Goal: Task Accomplishment & Management: Complete application form

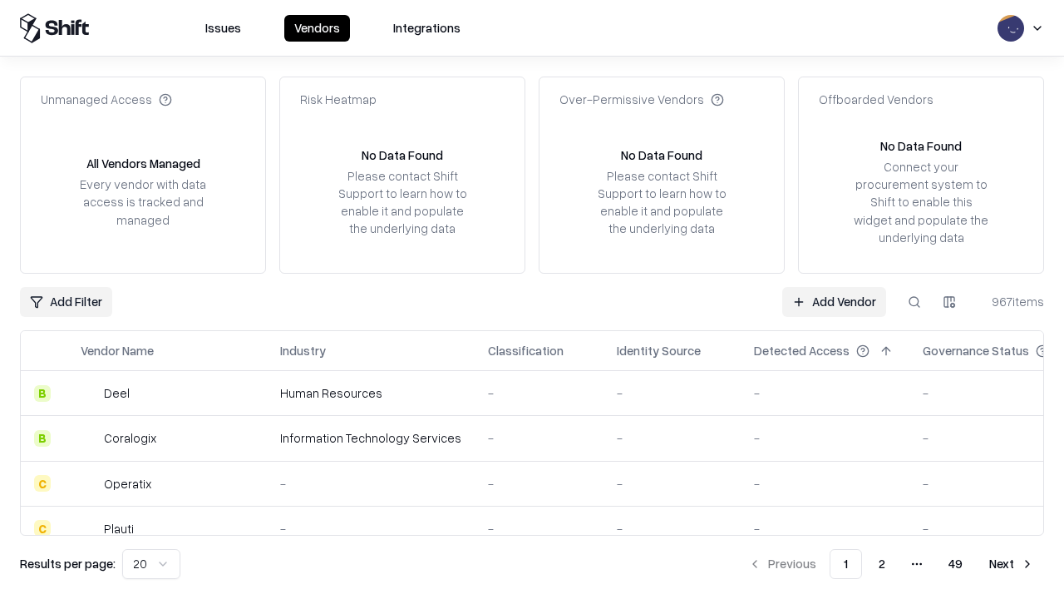
click at [834, 301] on link "Add Vendor" at bounding box center [834, 302] width 104 height 30
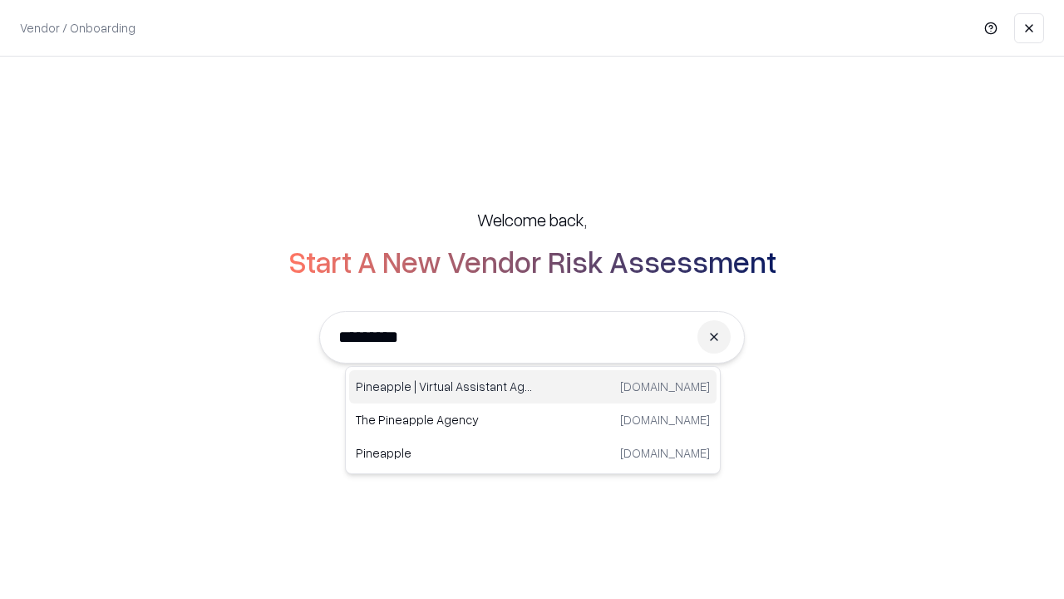
click at [533, 387] on div "Pineapple | Virtual Assistant Agency [DOMAIN_NAME]" at bounding box center [532, 386] width 367 height 33
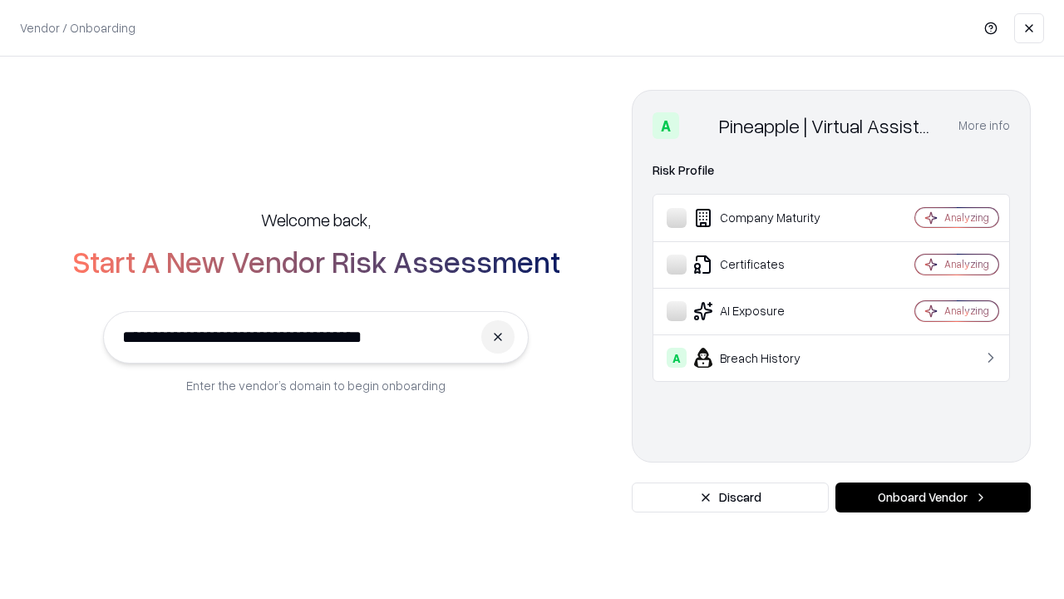
type input "**********"
click at [933, 497] on button "Onboard Vendor" at bounding box center [932, 497] width 195 height 30
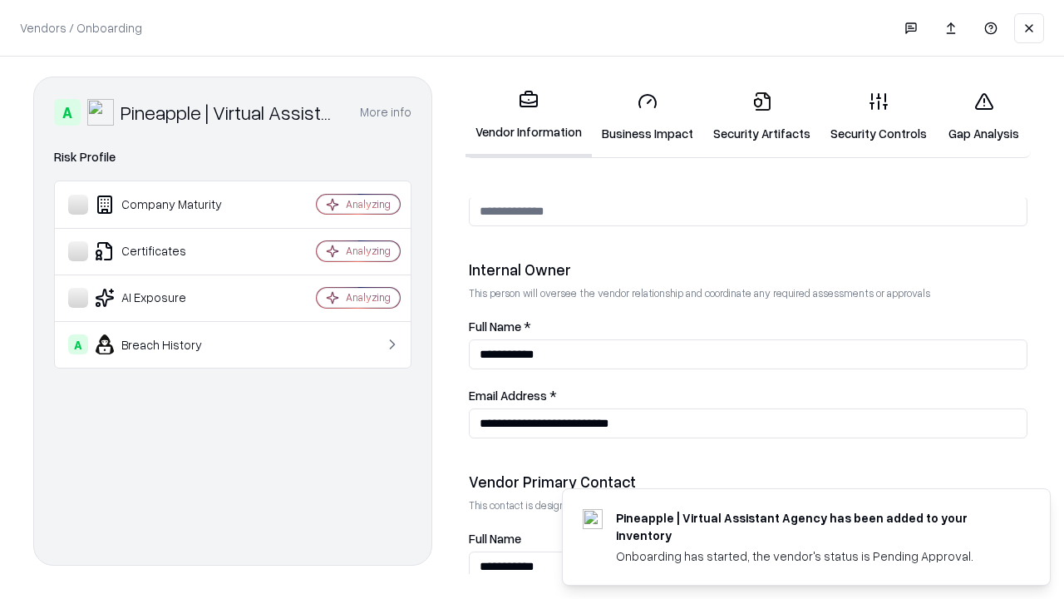
scroll to position [861, 0]
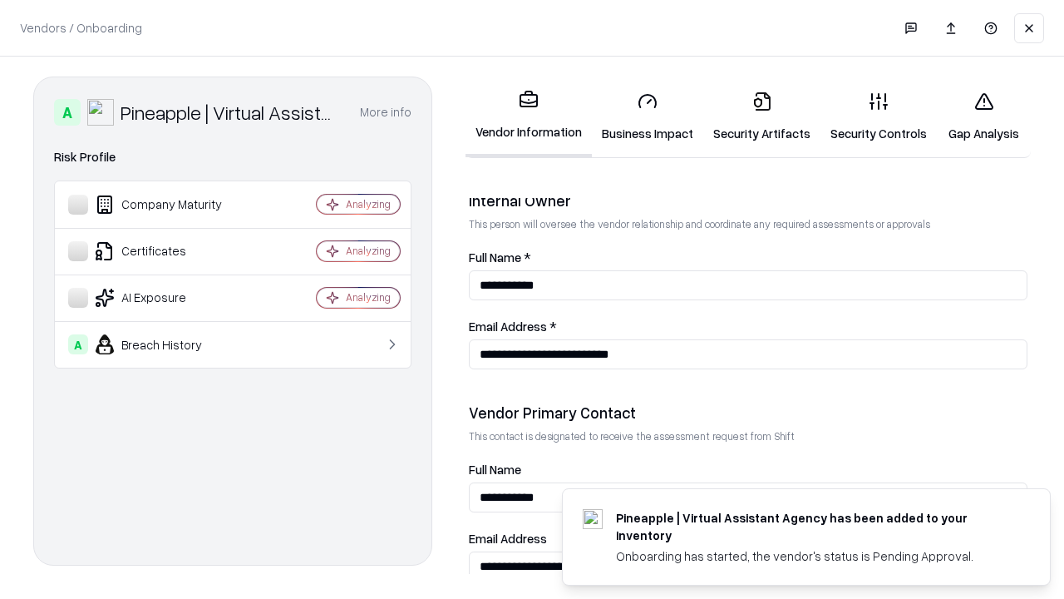
click at [648, 116] on link "Business Impact" at bounding box center [647, 116] width 111 height 77
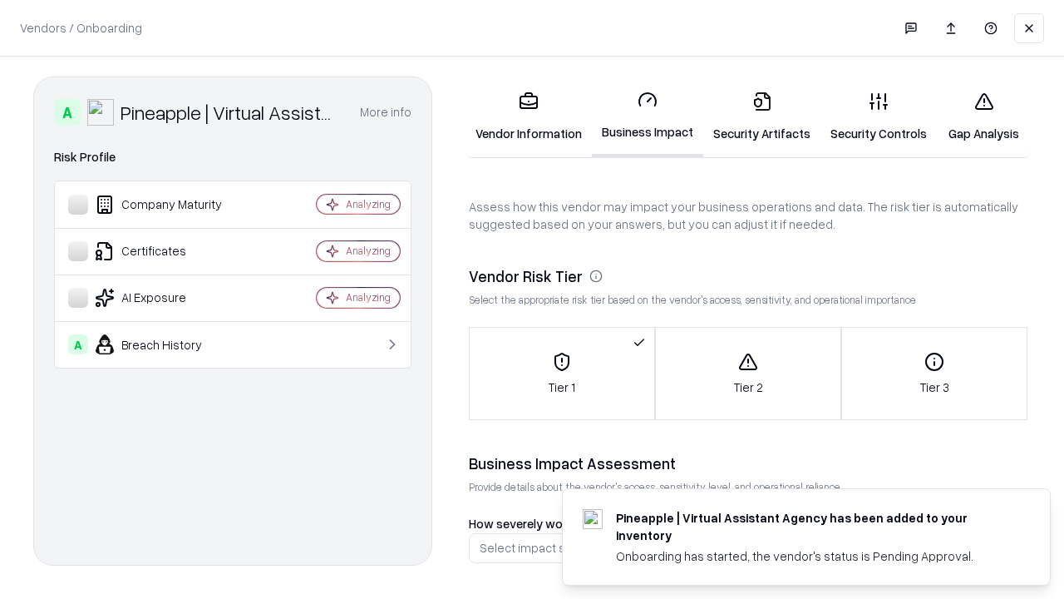
click at [983, 116] on link "Gap Analysis" at bounding box center [984, 116] width 94 height 77
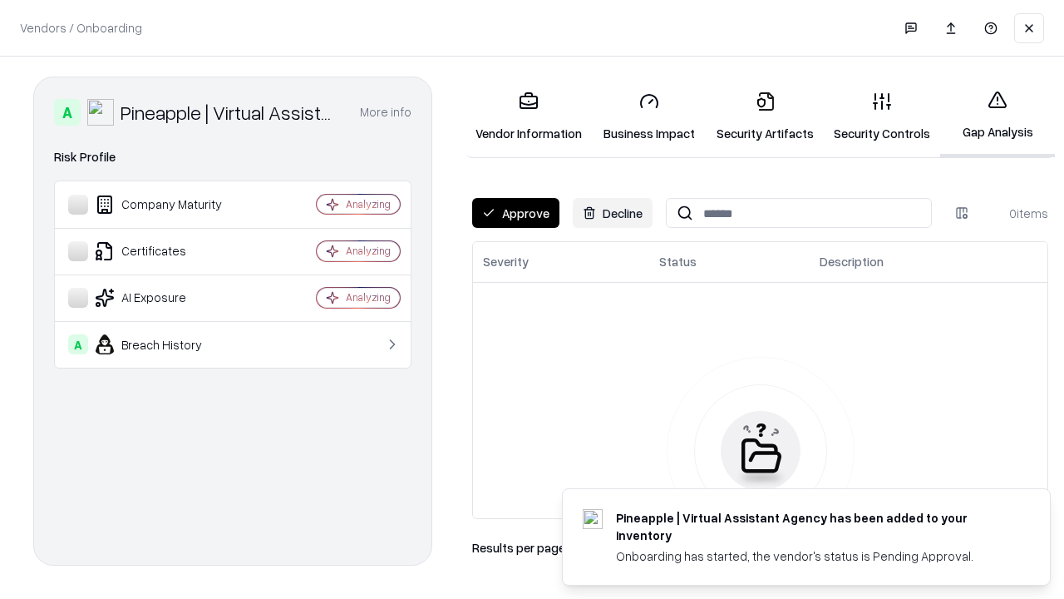
click at [515, 213] on button "Approve" at bounding box center [515, 213] width 87 height 30
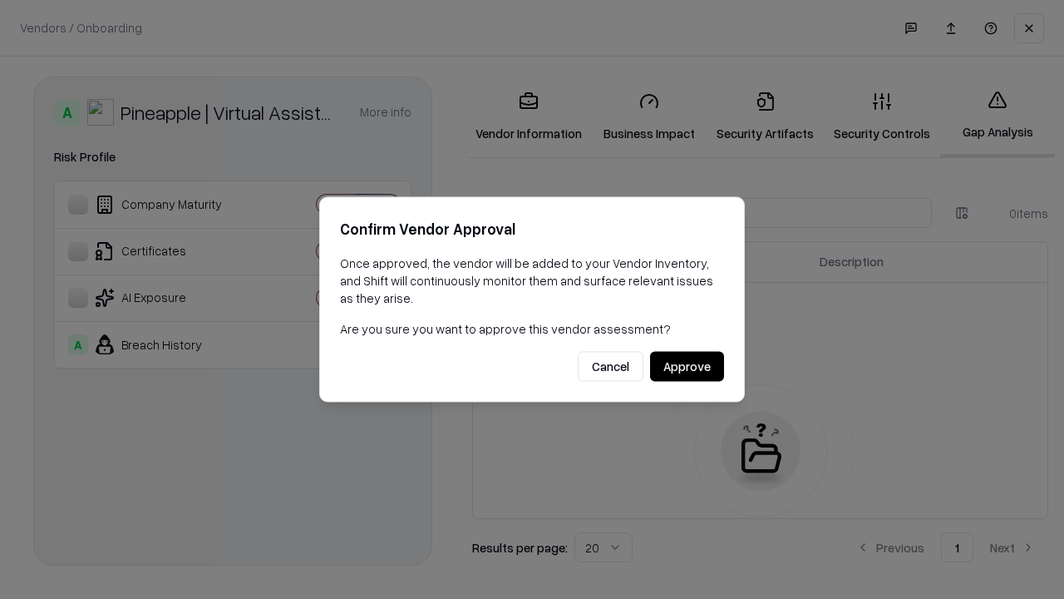
click at [687, 366] on button "Approve" at bounding box center [687, 367] width 74 height 30
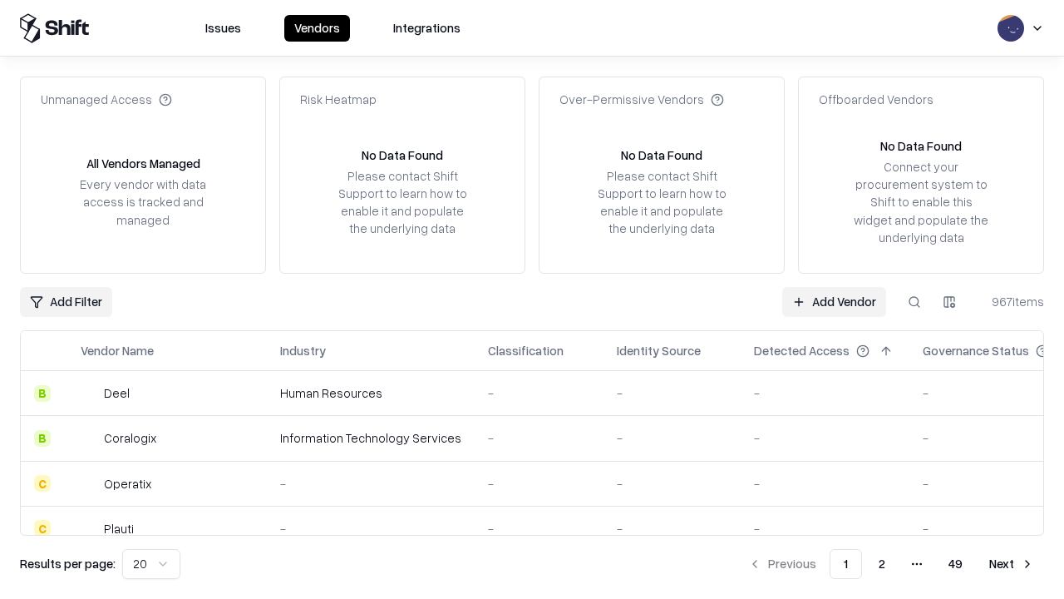
type input "**********"
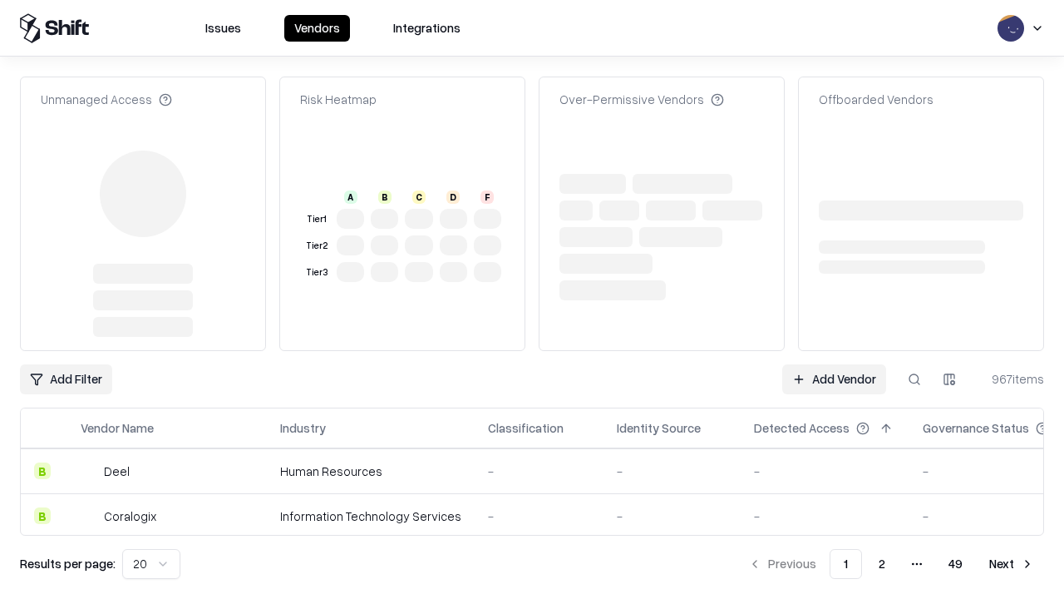
click at [834, 364] on link "Add Vendor" at bounding box center [834, 379] width 104 height 30
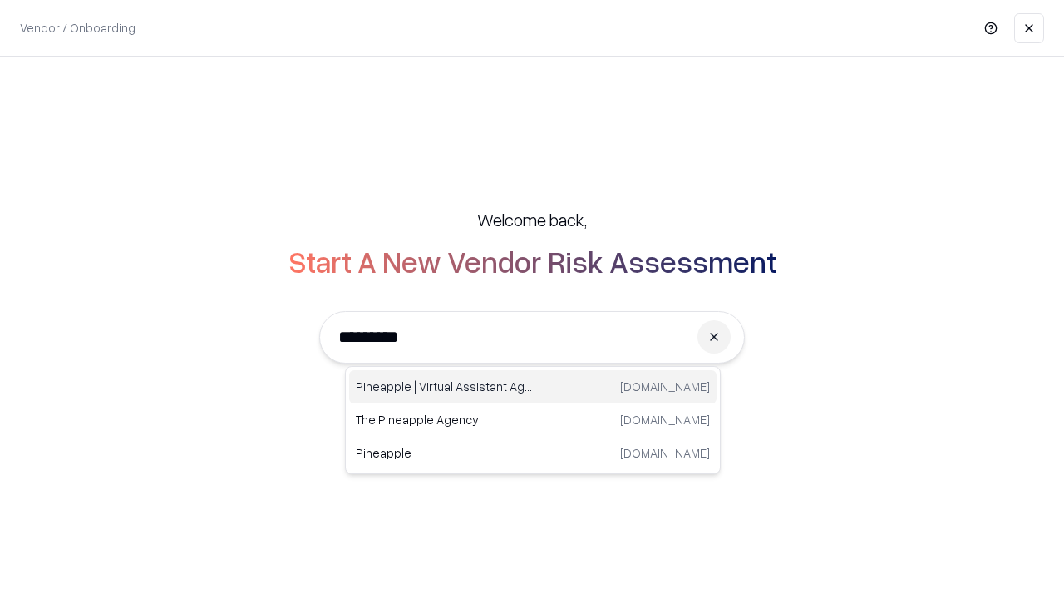
click at [533, 387] on div "Pineapple | Virtual Assistant Agency [DOMAIN_NAME]" at bounding box center [532, 386] width 367 height 33
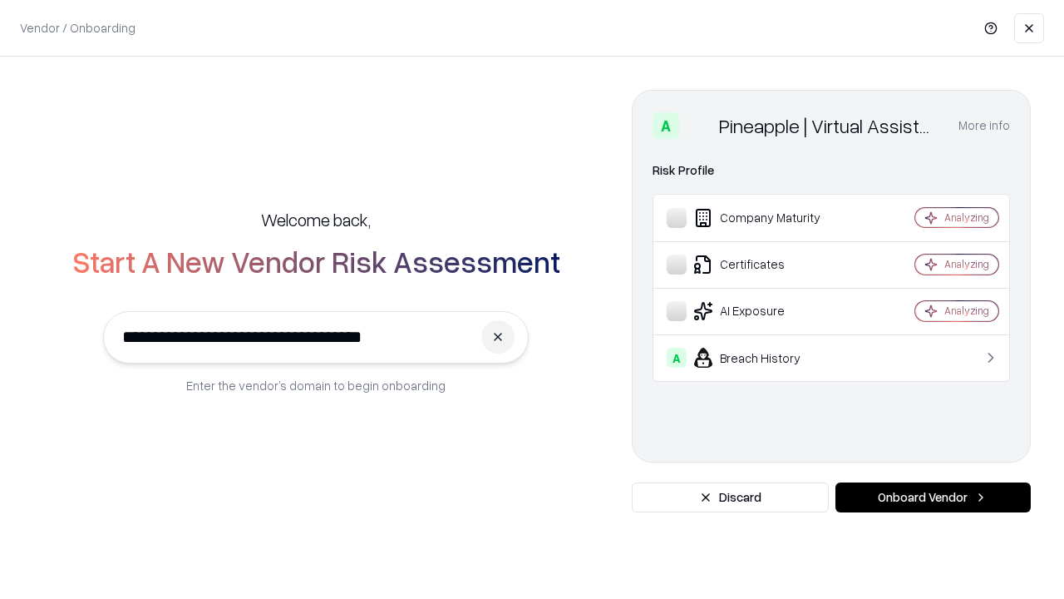
type input "**********"
click at [933, 497] on button "Onboard Vendor" at bounding box center [932, 497] width 195 height 30
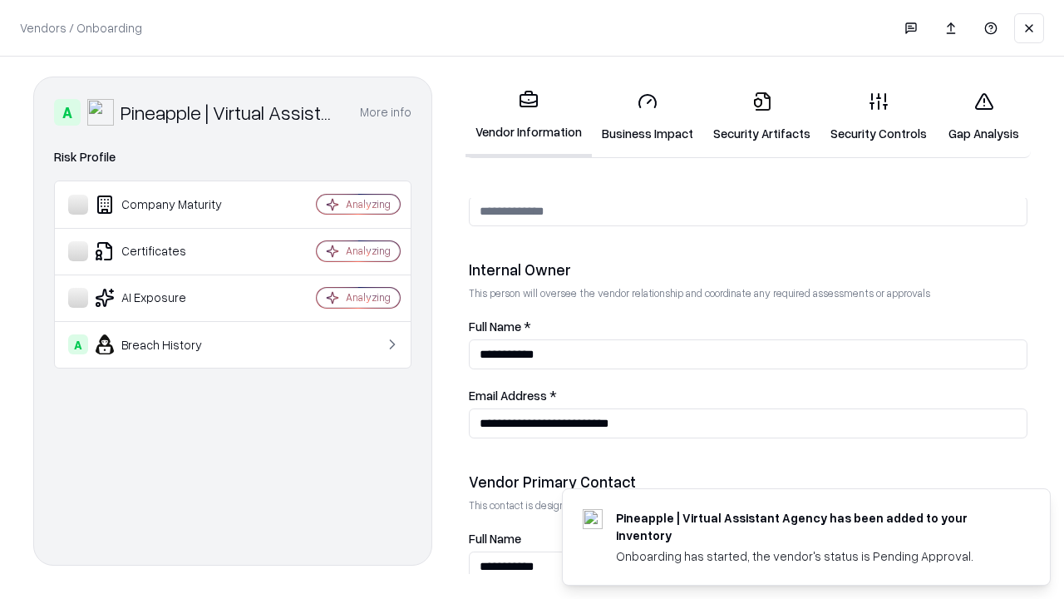
scroll to position [861, 0]
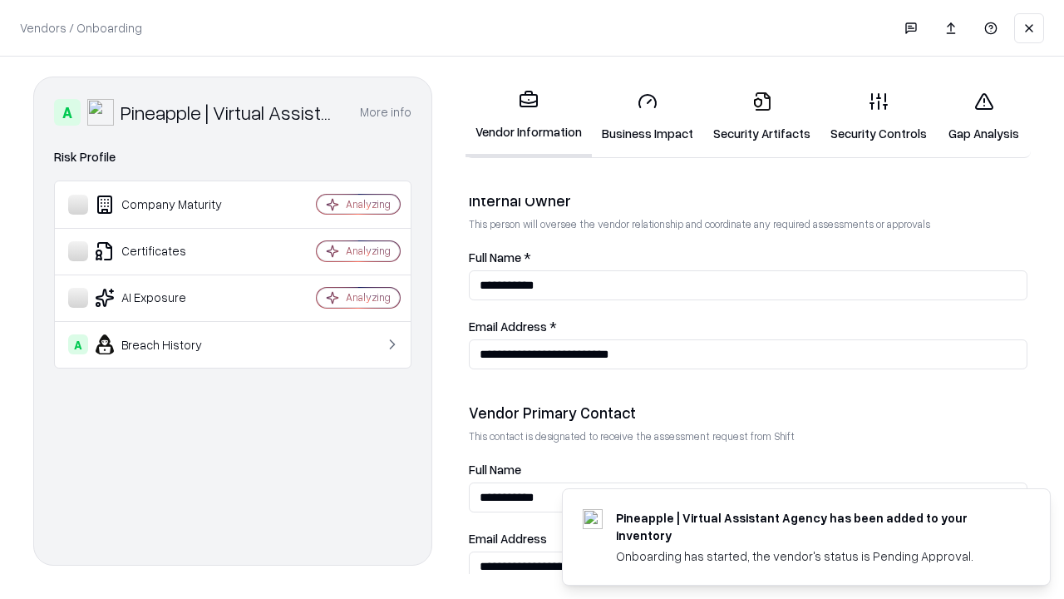
click at [983, 116] on link "Gap Analysis" at bounding box center [984, 116] width 94 height 77
